Goal: Find contact information: Obtain details needed to contact an individual or organization

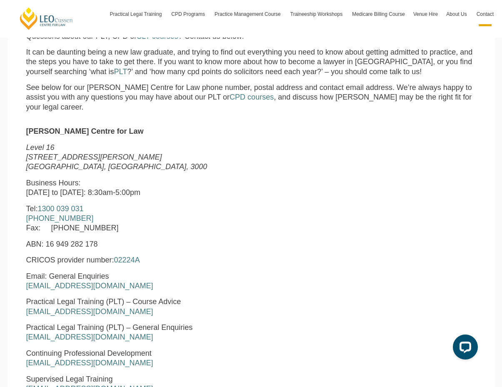
scroll to position [250, 0]
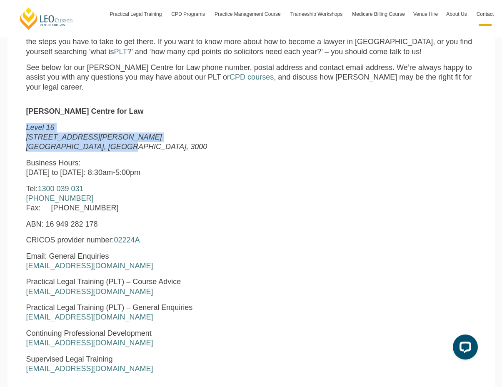
drag, startPoint x: 26, startPoint y: 128, endPoint x: 120, endPoint y: 147, distance: 96.5
click at [120, 147] on p "Level 16 15 William Street Melbourne, Victoria, 3000" at bounding box center [154, 137] width 257 height 29
copy p "Level 16 15 William Street Melbourne, Victoria, 3000"
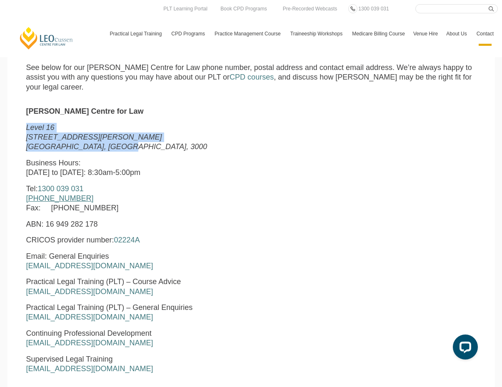
drag, startPoint x: 86, startPoint y: 199, endPoint x: 41, endPoint y: 200, distance: 45.0
click at [41, 200] on p "Tel: 1300 039 031 +61 3 8667 5667 Fax: +61 3 8667 5600" at bounding box center [154, 198] width 257 height 29
copy link "3 8667 5667"
